Goal: Use online tool/utility: Utilize a website feature to perform a specific function

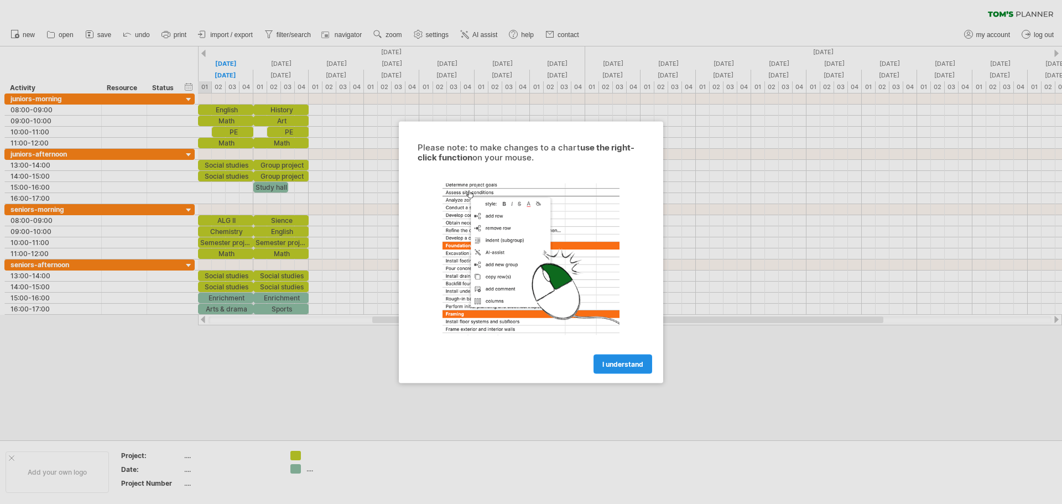
click at [623, 370] on link "I understand" at bounding box center [623, 363] width 59 height 19
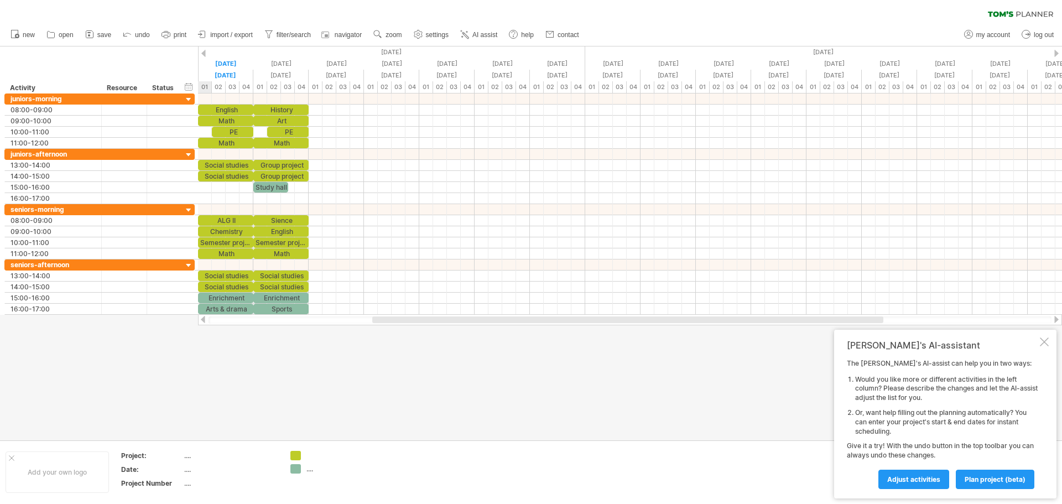
click at [1049, 340] on div "[PERSON_NAME]'s AI-assistant The [PERSON_NAME]'s AI-assist can help you in two …" at bounding box center [945, 414] width 222 height 169
click at [1046, 341] on div at bounding box center [1044, 341] width 9 height 9
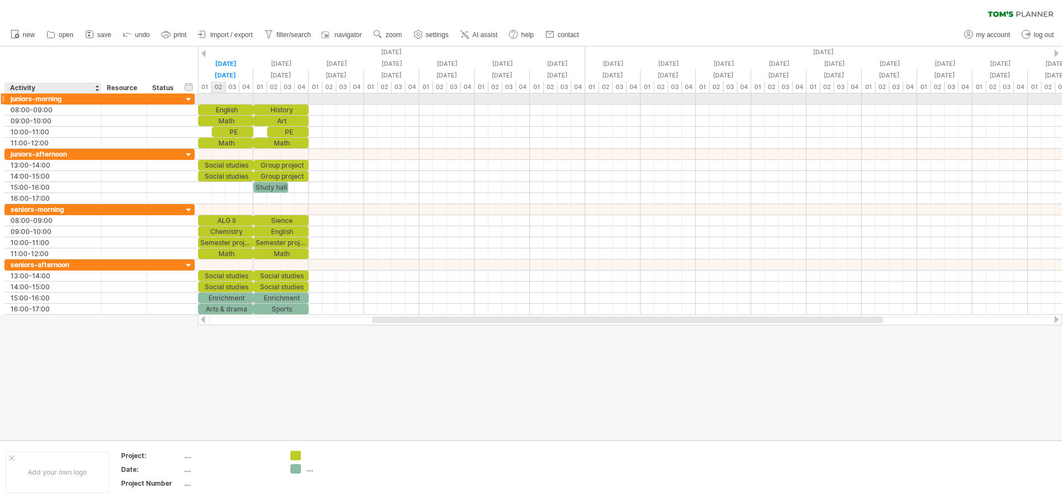
click at [25, 96] on div "juniors-morning" at bounding box center [53, 98] width 85 height 11
click at [194, 99] on div at bounding box center [194, 98] width 3 height 11
click at [189, 99] on div at bounding box center [189, 100] width 11 height 11
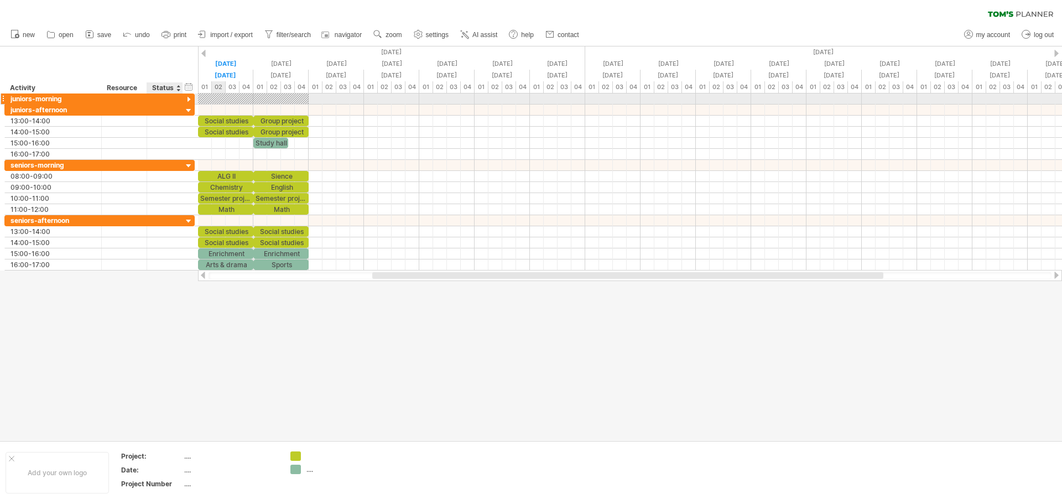
click at [189, 99] on div at bounding box center [189, 100] width 11 height 11
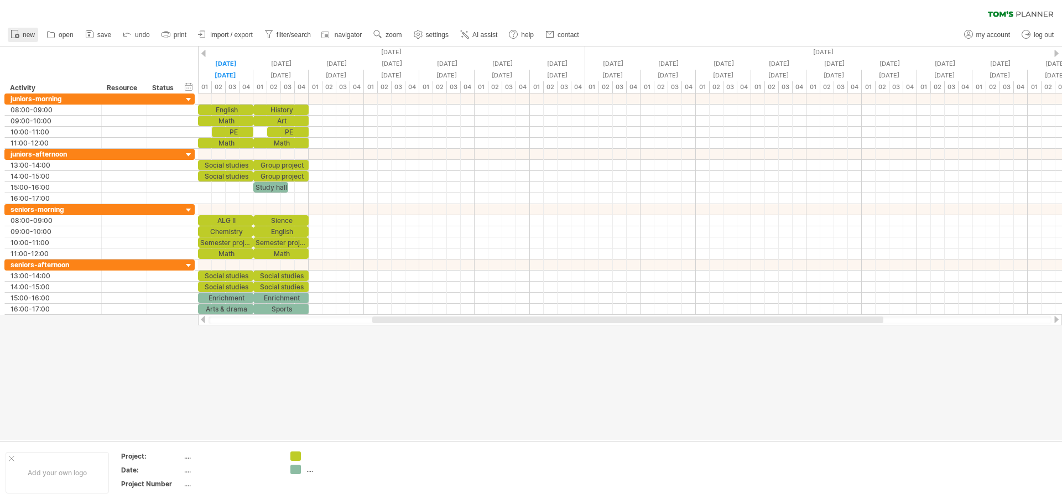
click at [17, 35] on g at bounding box center [16, 34] width 8 height 8
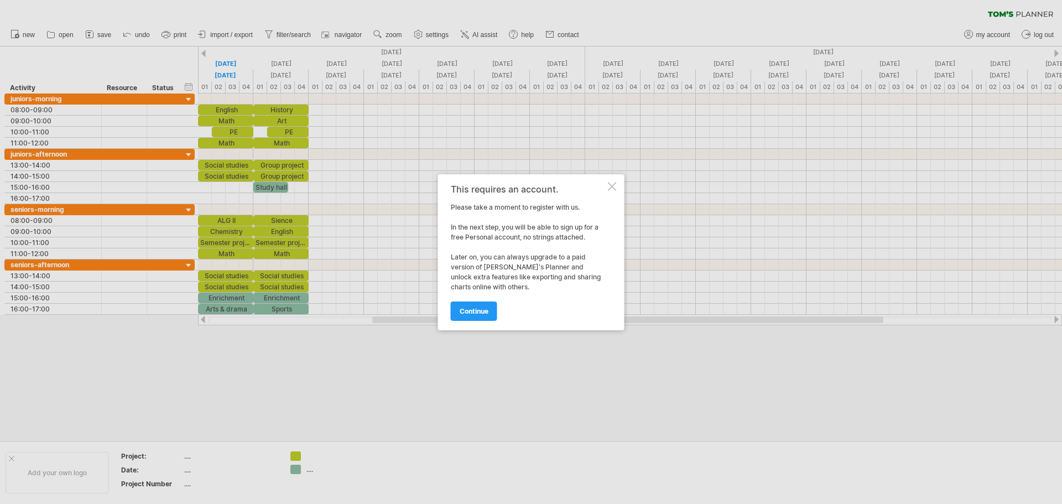
click at [616, 188] on div at bounding box center [612, 186] width 9 height 9
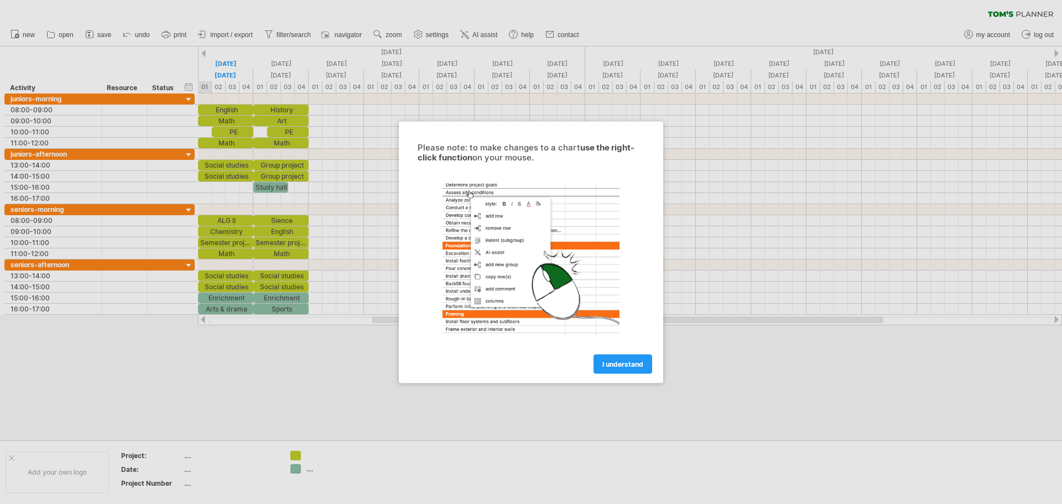
click at [620, 374] on div "Please note: to make changes to a chart use the right-click function on your mo…" at bounding box center [531, 252] width 264 height 262
click at [612, 364] on span "I understand" at bounding box center [622, 364] width 41 height 8
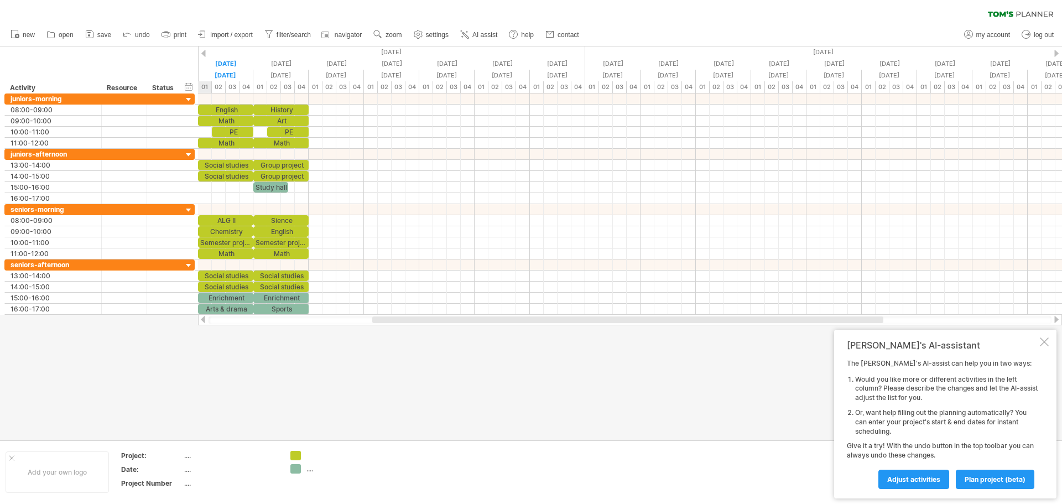
click at [1047, 341] on div at bounding box center [1044, 341] width 9 height 9
